Goal: Entertainment & Leisure: Consume media (video, audio)

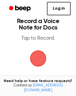
scroll to position [3, 0]
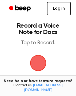
click at [37, 62] on span "button" at bounding box center [38, 62] width 23 height 23
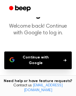
scroll to position [25, 0]
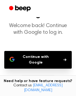
click at [36, 56] on button "Continue with Google" at bounding box center [38, 60] width 68 height 18
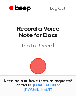
click at [38, 64] on span "button" at bounding box center [38, 66] width 20 height 20
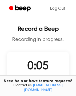
scroll to position [31, 0]
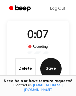
click at [50, 65] on button "Save" at bounding box center [50, 68] width 21 height 21
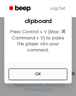
scroll to position [15, 0]
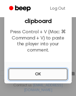
click at [29, 73] on button "OK" at bounding box center [38, 74] width 59 height 12
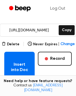
scroll to position [79, 0]
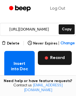
click at [54, 56] on button "Record" at bounding box center [55, 58] width 34 height 14
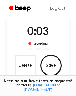
scroll to position [32, 0]
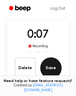
click at [54, 63] on button "Save" at bounding box center [50, 67] width 21 height 21
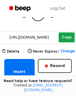
scroll to position [71, 0]
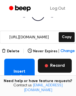
click at [59, 63] on button "Record" at bounding box center [55, 66] width 34 height 14
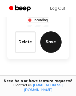
click at [50, 40] on button "Save" at bounding box center [50, 41] width 21 height 21
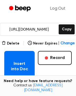
scroll to position [79, 0]
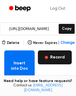
click at [62, 57] on button "Record" at bounding box center [55, 57] width 34 height 14
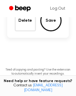
scroll to position [66, 0]
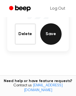
click at [52, 31] on button "Save" at bounding box center [50, 33] width 21 height 21
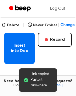
scroll to position [97, 0]
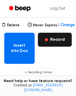
click at [59, 37] on button "Record" at bounding box center [55, 40] width 34 height 14
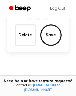
scroll to position [64, 0]
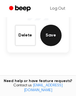
click at [51, 35] on button "Save" at bounding box center [50, 35] width 21 height 21
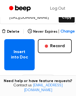
scroll to position [92, 0]
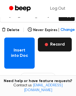
click at [58, 41] on button "Record" at bounding box center [55, 45] width 34 height 14
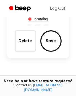
scroll to position [59, 0]
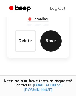
click at [50, 36] on button "Save" at bounding box center [50, 40] width 21 height 21
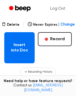
scroll to position [97, 0]
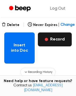
click at [55, 38] on button "Record" at bounding box center [55, 39] width 34 height 14
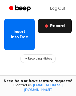
scroll to position [84, 0]
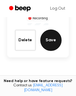
click at [47, 40] on button "Save" at bounding box center [50, 39] width 21 height 21
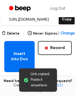
scroll to position [89, 0]
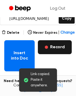
click at [56, 44] on button "Record" at bounding box center [55, 47] width 34 height 14
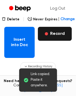
scroll to position [76, 0]
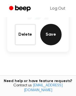
click at [50, 33] on button "Save" at bounding box center [50, 34] width 21 height 21
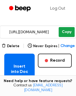
scroll to position [87, 0]
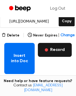
click at [53, 45] on button "Record" at bounding box center [55, 50] width 34 height 14
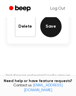
click at [51, 30] on button "Save" at bounding box center [50, 26] width 21 height 21
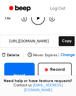
scroll to position [84, 0]
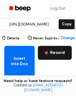
click at [54, 52] on button "Record" at bounding box center [55, 53] width 34 height 14
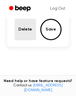
click at [26, 31] on button "Delete" at bounding box center [25, 29] width 21 height 21
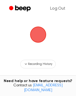
scroll to position [34, 0]
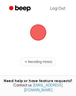
click at [36, 32] on span "button" at bounding box center [37, 32] width 17 height 17
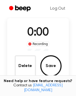
scroll to position [51, 0]
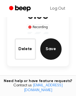
click at [56, 44] on button "Save" at bounding box center [50, 48] width 21 height 21
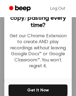
scroll to position [62, 0]
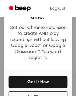
click at [30, 73] on div "No Thanks Get It Now" at bounding box center [38, 88] width 68 height 36
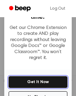
click at [30, 76] on button "Get It Now" at bounding box center [38, 82] width 59 height 12
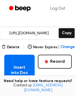
scroll to position [76, 0]
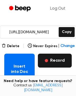
click at [54, 60] on button "Record" at bounding box center [55, 61] width 34 height 14
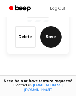
click at [49, 36] on button "Save" at bounding box center [50, 36] width 21 height 21
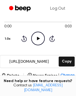
scroll to position [98, 0]
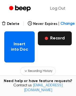
click at [55, 36] on button "Record" at bounding box center [55, 38] width 34 height 14
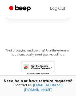
scroll to position [85, 0]
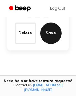
click at [50, 36] on button "Save" at bounding box center [50, 33] width 21 height 21
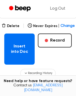
scroll to position [99, 0]
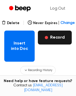
click at [57, 35] on button "Record" at bounding box center [55, 38] width 34 height 14
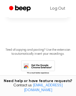
scroll to position [86, 0]
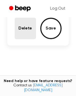
click at [32, 34] on button "Delete" at bounding box center [25, 28] width 21 height 21
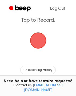
scroll to position [10, 0]
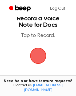
click at [35, 51] on span "button" at bounding box center [38, 55] width 29 height 29
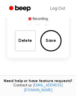
scroll to position [55, 0]
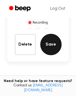
click at [51, 41] on button "Save" at bounding box center [50, 44] width 21 height 21
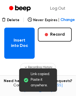
scroll to position [102, 0]
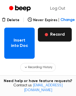
click at [55, 34] on button "Record" at bounding box center [55, 35] width 34 height 14
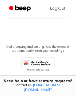
scroll to position [88, 0]
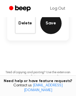
click at [50, 23] on button "Save" at bounding box center [50, 23] width 21 height 21
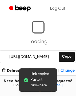
scroll to position [46, 0]
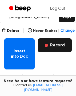
click at [52, 41] on button "Record" at bounding box center [55, 45] width 34 height 14
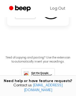
scroll to position [78, 0]
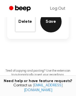
click at [51, 24] on button "Save" at bounding box center [50, 21] width 21 height 21
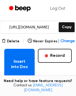
scroll to position [81, 0]
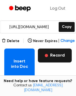
click at [51, 57] on button "Record" at bounding box center [55, 56] width 34 height 14
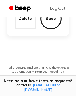
scroll to position [68, 0]
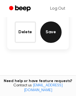
click at [53, 33] on button "Save" at bounding box center [50, 31] width 21 height 21
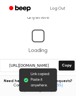
scroll to position [46, 0]
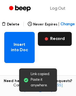
click at [54, 37] on button "Record" at bounding box center [55, 39] width 34 height 14
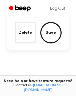
scroll to position [66, 0]
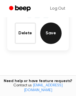
click at [51, 36] on button "Save" at bounding box center [50, 33] width 21 height 21
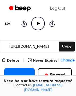
scroll to position [61, 0]
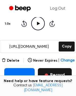
click at [50, 73] on button "Record" at bounding box center [55, 75] width 34 height 14
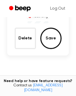
scroll to position [48, 0]
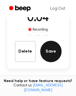
click at [50, 52] on button "Save" at bounding box center [50, 51] width 21 height 21
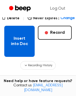
scroll to position [100, 0]
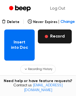
click at [51, 33] on button "Record" at bounding box center [55, 36] width 34 height 14
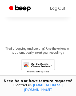
scroll to position [87, 0]
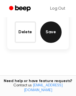
click at [52, 34] on button "Save" at bounding box center [50, 31] width 21 height 21
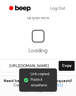
scroll to position [46, 0]
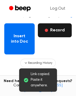
click at [50, 27] on button "Record" at bounding box center [55, 30] width 34 height 14
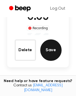
click at [49, 49] on button "Save" at bounding box center [50, 49] width 21 height 21
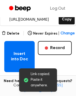
scroll to position [102, 0]
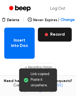
click at [54, 32] on button "Record" at bounding box center [55, 35] width 34 height 14
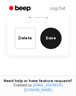
click at [46, 36] on button "Save" at bounding box center [50, 38] width 21 height 21
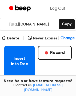
scroll to position [84, 0]
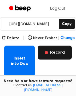
click at [56, 50] on button "Record" at bounding box center [55, 53] width 34 height 14
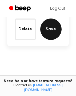
click at [51, 29] on button "Save" at bounding box center [50, 29] width 21 height 21
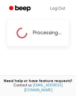
scroll to position [46, 0]
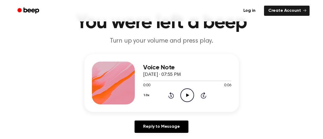
scroll to position [37, 0]
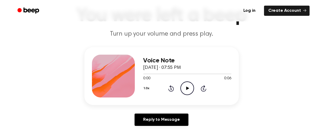
click at [186, 89] on icon at bounding box center [187, 88] width 3 height 3
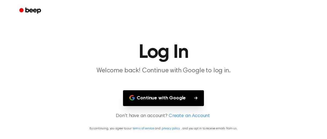
click at [175, 99] on button "Continue with Google" at bounding box center [163, 98] width 81 height 16
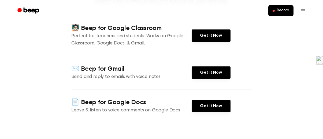
scroll to position [67, 0]
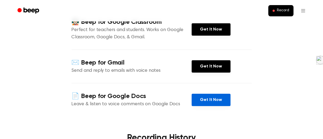
click at [204, 99] on link "Get It Now" at bounding box center [211, 100] width 39 height 12
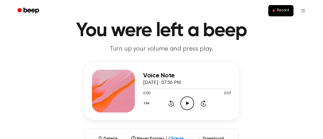
scroll to position [58, 0]
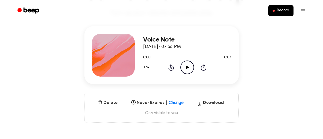
click at [187, 67] on icon at bounding box center [187, 67] width 3 height 3
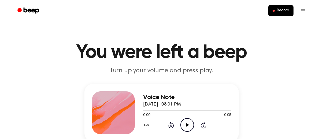
click at [186, 125] on icon "Play Audio" at bounding box center [187, 125] width 14 height 14
click at [187, 125] on icon at bounding box center [187, 124] width 3 height 3
click at [188, 125] on icon at bounding box center [187, 124] width 3 height 3
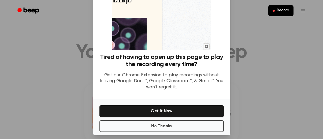
scroll to position [56, 0]
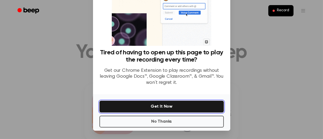
click at [172, 103] on button "Get It Now" at bounding box center [161, 107] width 124 height 12
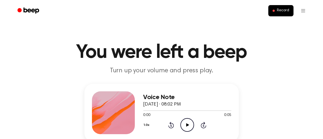
click at [188, 124] on icon "Play Audio" at bounding box center [187, 125] width 14 height 14
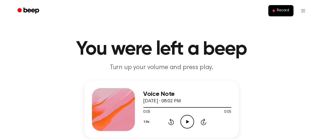
scroll to position [0, 0]
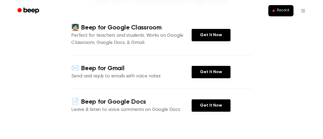
scroll to position [62, 0]
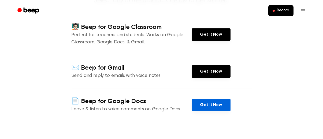
click at [202, 106] on link "Get It Now" at bounding box center [211, 105] width 39 height 12
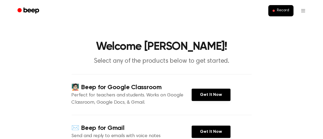
scroll to position [0, 0]
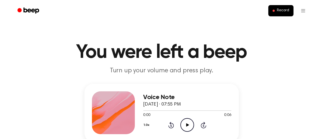
click at [185, 124] on icon "Play Audio" at bounding box center [187, 125] width 14 height 14
click at [184, 122] on icon "Play Audio" at bounding box center [187, 125] width 14 height 14
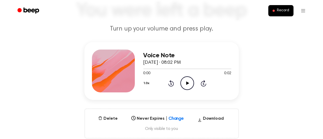
click at [186, 83] on icon "Play Audio" at bounding box center [187, 83] width 14 height 14
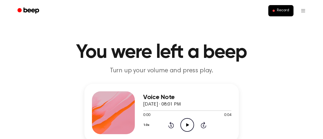
drag, startPoint x: 187, startPoint y: 124, endPoint x: 184, endPoint y: 124, distance: 3.2
click at [184, 124] on icon "Play Audio" at bounding box center [187, 125] width 14 height 14
click at [185, 125] on icon "Play Audio" at bounding box center [187, 125] width 14 height 14
click at [186, 120] on icon "Play Audio" at bounding box center [187, 125] width 14 height 14
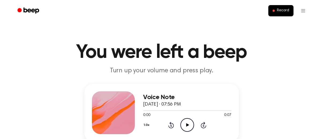
click at [187, 123] on icon "Play Audio" at bounding box center [187, 125] width 14 height 14
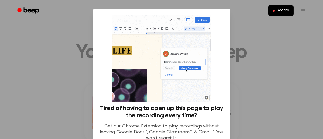
click at [249, 78] on div at bounding box center [161, 69] width 323 height 139
click at [243, 77] on div at bounding box center [161, 69] width 323 height 139
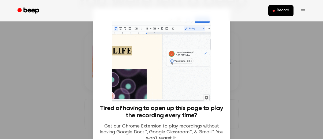
scroll to position [56, 0]
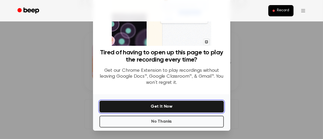
click at [175, 106] on button "Get It Now" at bounding box center [161, 107] width 124 height 12
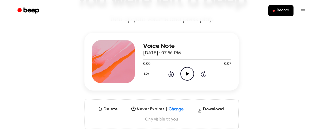
click at [186, 69] on icon "Play Audio" at bounding box center [187, 74] width 14 height 14
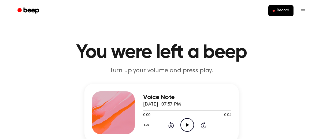
click at [184, 125] on icon "Play Audio" at bounding box center [187, 125] width 14 height 14
click at [184, 123] on icon "Play Audio" at bounding box center [187, 125] width 14 height 14
click at [187, 121] on icon "Play Audio" at bounding box center [187, 125] width 14 height 14
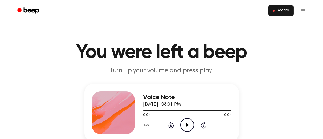
click at [281, 9] on span "Record" at bounding box center [283, 10] width 12 height 5
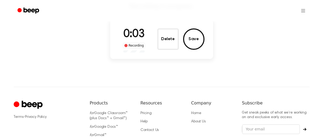
scroll to position [65, 0]
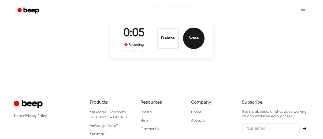
click at [192, 36] on button "Save" at bounding box center [193, 38] width 21 height 21
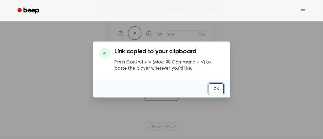
click at [216, 86] on button "OK" at bounding box center [216, 88] width 15 height 11
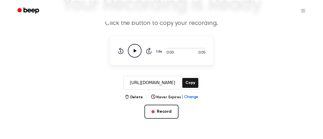
scroll to position [43, 0]
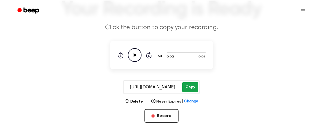
click at [191, 86] on button "Copy" at bounding box center [190, 87] width 16 height 10
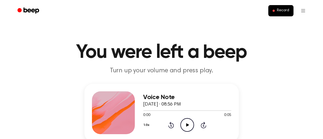
click at [188, 124] on icon "Play Audio" at bounding box center [187, 125] width 14 height 14
click at [188, 121] on icon "Play Audio" at bounding box center [187, 125] width 14 height 14
click at [186, 123] on icon "Play Audio" at bounding box center [187, 125] width 14 height 14
click at [186, 121] on icon "Play Audio" at bounding box center [187, 125] width 14 height 14
click at [187, 121] on icon "Play Audio" at bounding box center [187, 125] width 14 height 14
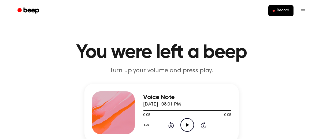
click at [187, 121] on icon "Play Audio" at bounding box center [187, 125] width 14 height 14
click at [189, 124] on icon "Play Audio" at bounding box center [187, 125] width 14 height 14
click at [186, 124] on icon "Play Audio" at bounding box center [187, 125] width 14 height 14
click at [185, 124] on icon "Play Audio" at bounding box center [187, 125] width 14 height 14
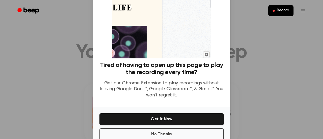
scroll to position [56, 0]
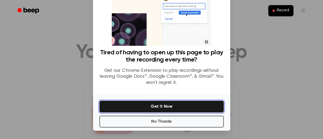
click at [186, 103] on button "Get It Now" at bounding box center [161, 107] width 124 height 12
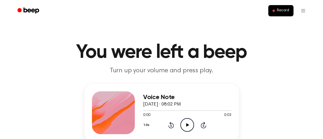
drag, startPoint x: 187, startPoint y: 123, endPoint x: 135, endPoint y: 84, distance: 64.7
click at [189, 125] on icon "Play Audio" at bounding box center [187, 125] width 14 height 14
click at [187, 121] on icon "Play Audio" at bounding box center [187, 125] width 14 height 14
click at [184, 125] on icon "Play Audio" at bounding box center [187, 125] width 14 height 14
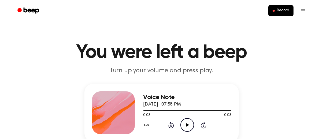
click at [185, 125] on icon "Play Audio" at bounding box center [187, 125] width 14 height 14
click at [186, 124] on icon "Play Audio" at bounding box center [187, 125] width 14 height 14
click at [188, 122] on icon "Play Audio" at bounding box center [187, 125] width 14 height 14
click at [184, 122] on icon "Play Audio" at bounding box center [187, 125] width 14 height 14
click at [184, 121] on icon "Play Audio" at bounding box center [187, 125] width 14 height 14
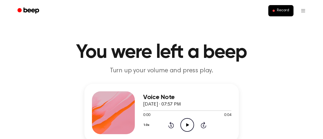
click at [187, 122] on icon "Play Audio" at bounding box center [187, 125] width 14 height 14
